Goal: Find specific page/section: Find specific page/section

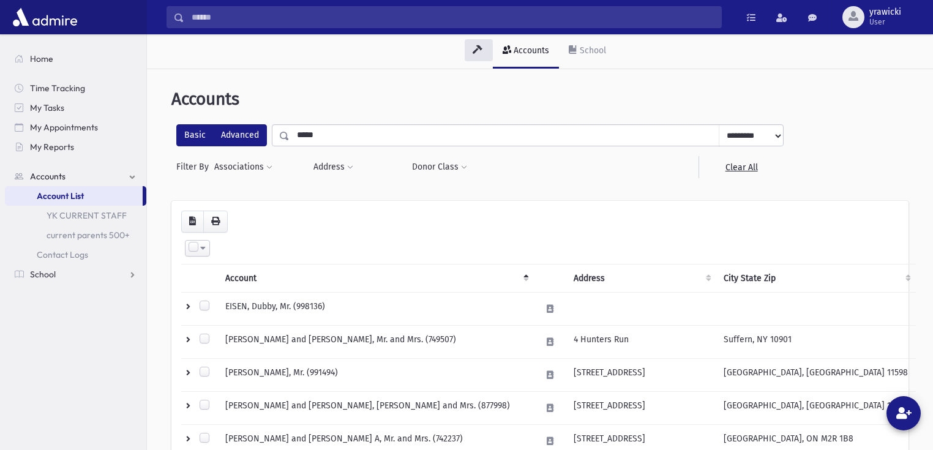
click at [234, 130] on label "Advanced" at bounding box center [240, 135] width 54 height 22
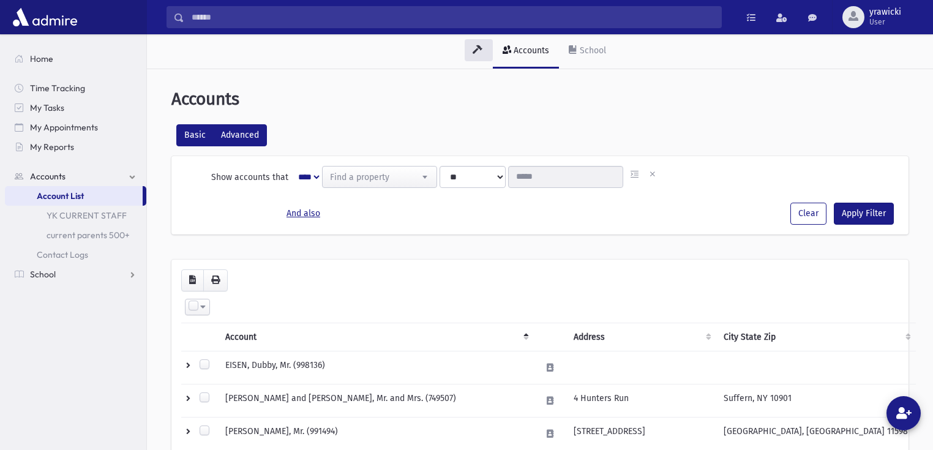
click at [198, 135] on label "Basic" at bounding box center [194, 135] width 37 height 22
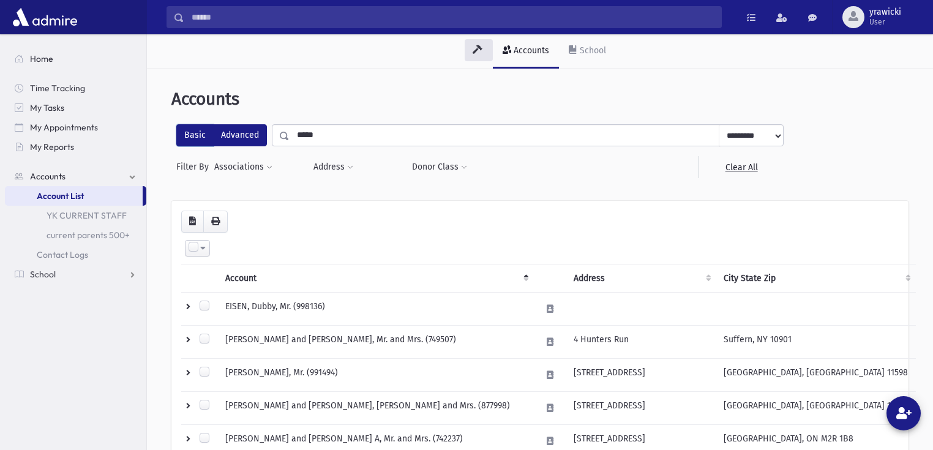
click at [237, 133] on label "Advanced" at bounding box center [240, 135] width 54 height 22
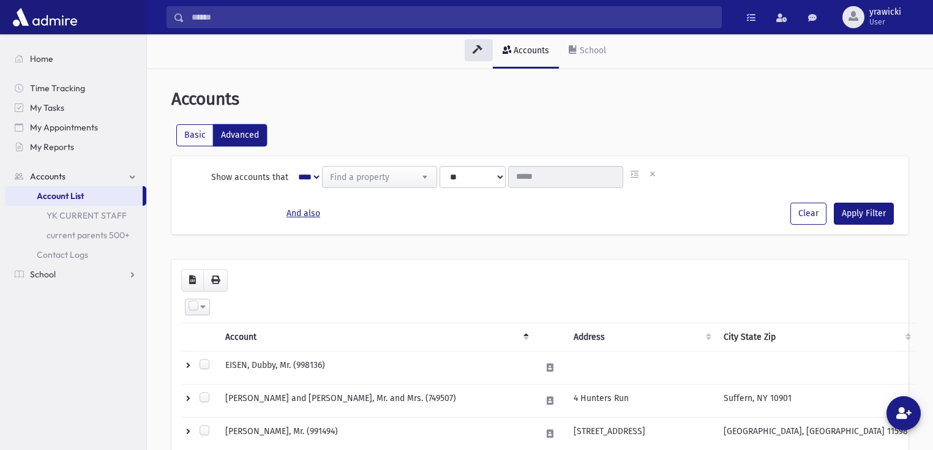
click at [392, 172] on span "Find a property" at bounding box center [380, 177] width 114 height 22
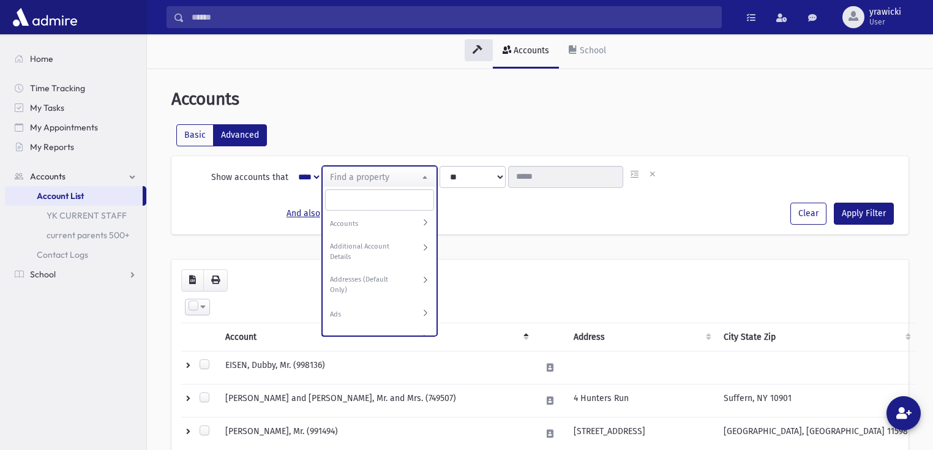
click at [390, 221] on label "Accounts" at bounding box center [368, 224] width 77 height 10
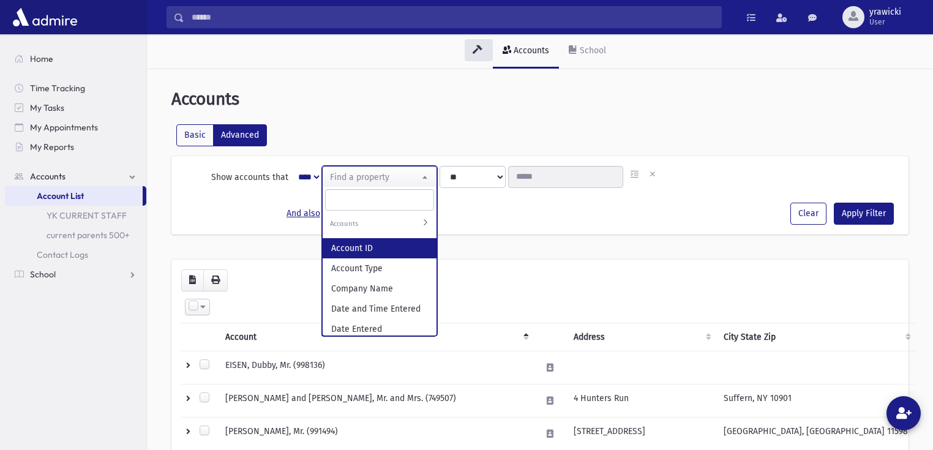
drag, startPoint x: 417, startPoint y: 107, endPoint x: 212, endPoint y: 117, distance: 205.9
click at [416, 108] on header "Accounts" at bounding box center [539, 99] width 737 height 21
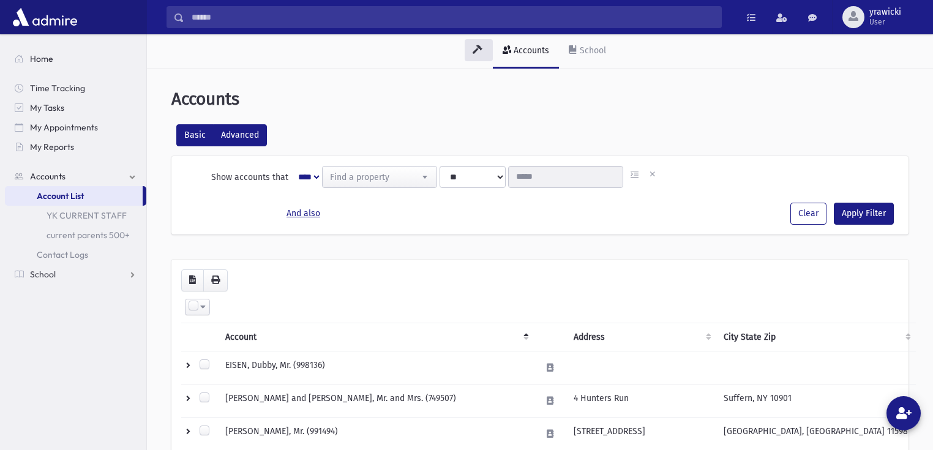
click at [187, 138] on label "Basic" at bounding box center [194, 135] width 37 height 22
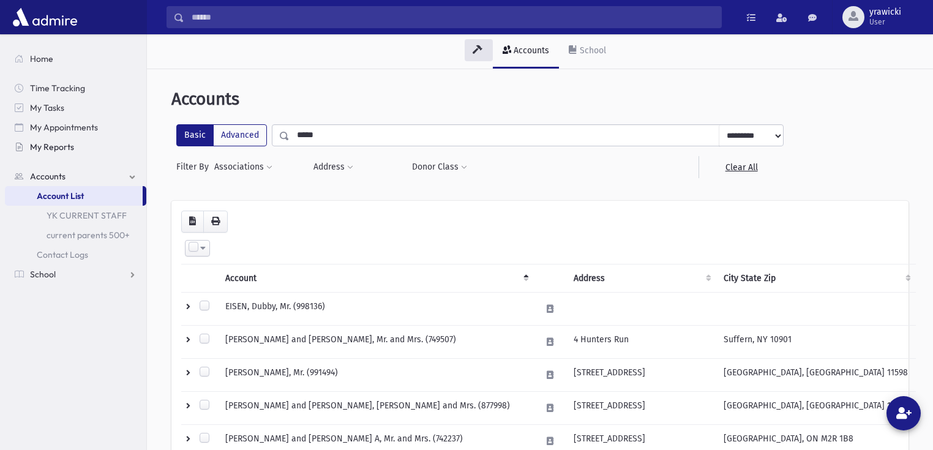
click at [42, 145] on span "My Reports" at bounding box center [52, 146] width 44 height 11
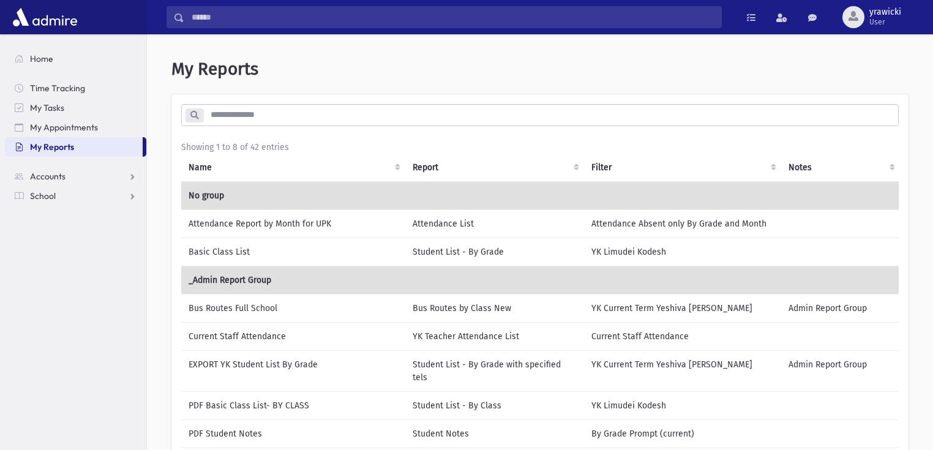
click at [57, 272] on section "Home Time Tracking My Tasks My Appointments My Reports Accounts Accounts Accoun…" at bounding box center [73, 242] width 146 height 416
click at [55, 193] on link "School" at bounding box center [75, 196] width 141 height 20
click at [54, 214] on span "Students" at bounding box center [54, 215] width 34 height 11
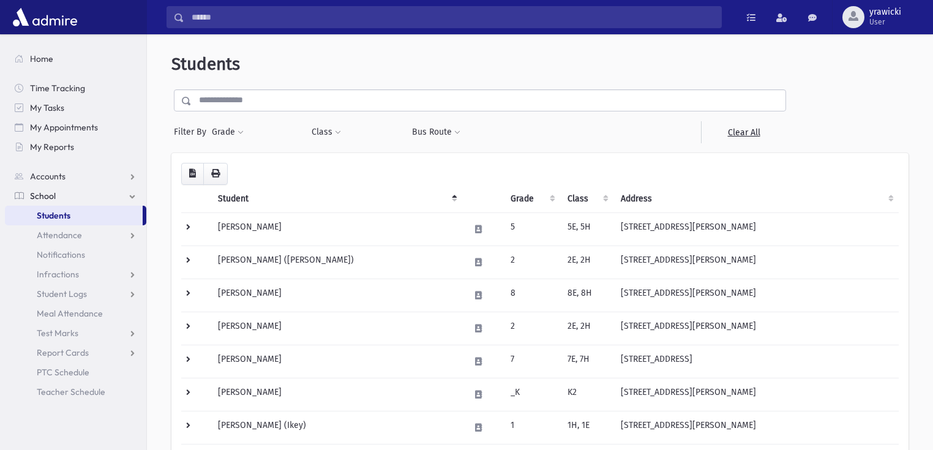
click at [260, 97] on input "text" at bounding box center [489, 100] width 594 height 22
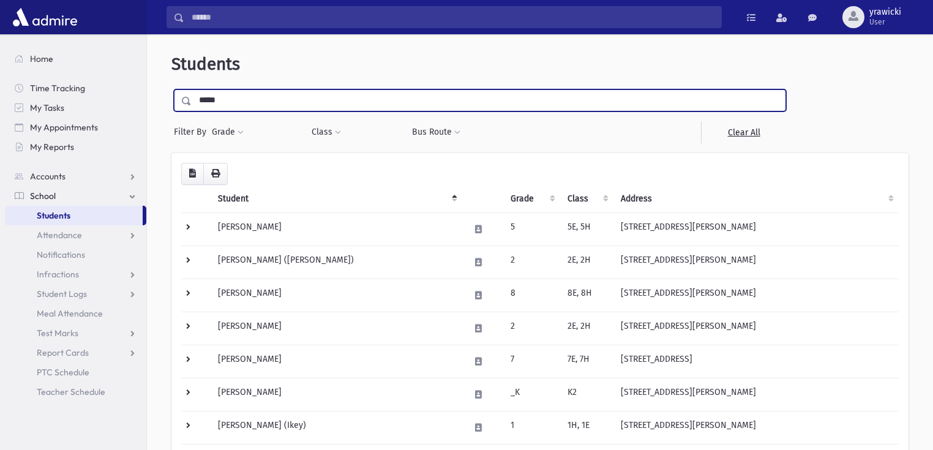
type input "*****"
click at [171, 89] on input "submit" at bounding box center [188, 97] width 34 height 17
